Goal: Find specific page/section: Find specific page/section

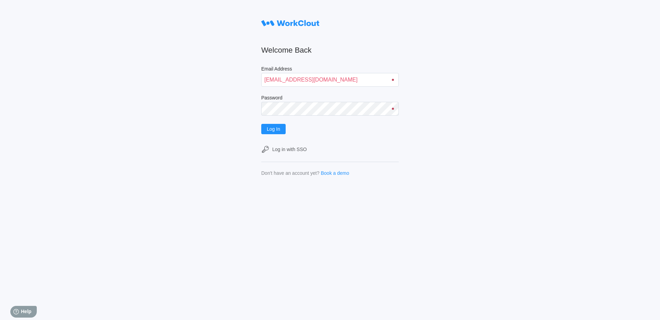
type input "[EMAIL_ADDRESS][DOMAIN_NAME]"
click at [261, 124] on button "Log In" at bounding box center [273, 129] width 24 height 10
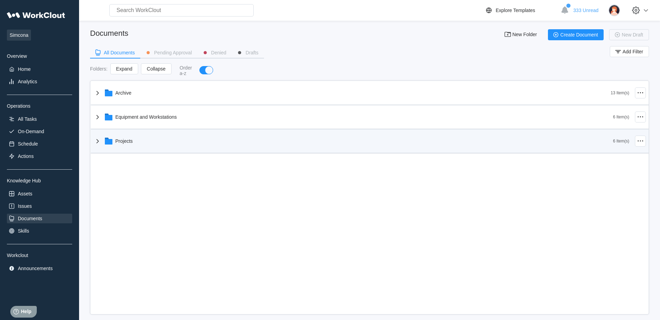
click at [124, 144] on div "Projects" at bounding box center [125, 141] width 18 height 6
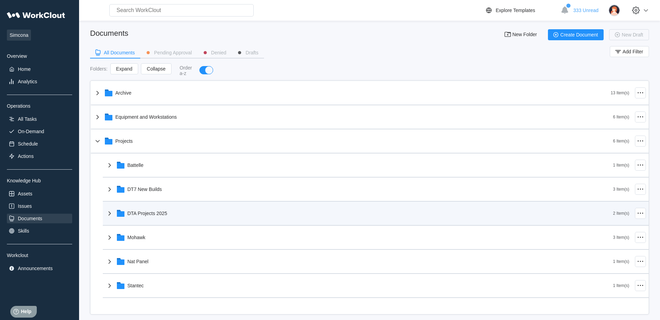
click at [145, 218] on div "DTA Projects 2025" at bounding box center [360, 213] width 508 height 18
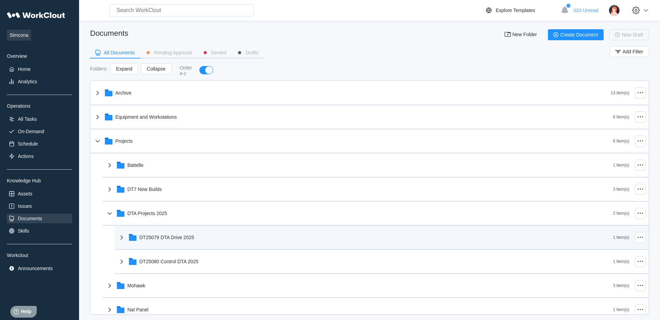
click at [158, 240] on div "DT25079 DTA Drive 2025" at bounding box center [167, 238] width 55 height 6
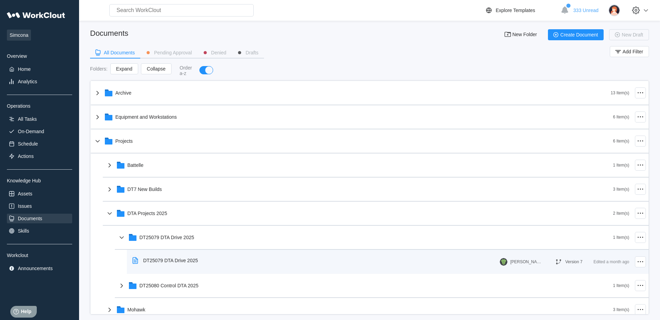
click at [163, 262] on div "DT25079 DTA Drive 2025" at bounding box center [170, 261] width 55 height 6
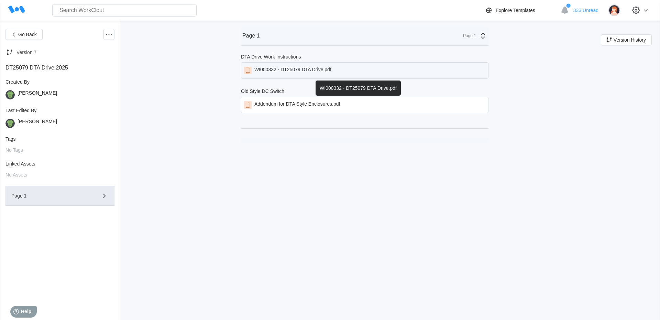
click at [286, 71] on div "WI000332 - DT25079 DTA Drive.pdf" at bounding box center [293, 71] width 77 height 8
